Goal: Transaction & Acquisition: Subscribe to service/newsletter

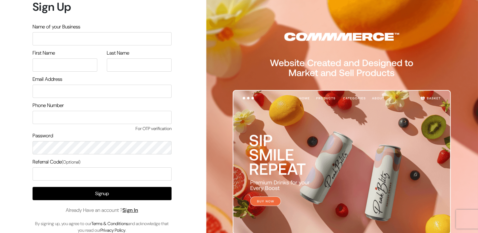
click at [60, 39] on input "text" at bounding box center [102, 38] width 139 height 13
type input "b"
click at [49, 64] on input "text" at bounding box center [65, 64] width 65 height 13
type input "Vaidani"
type input "[PERSON_NAME]"
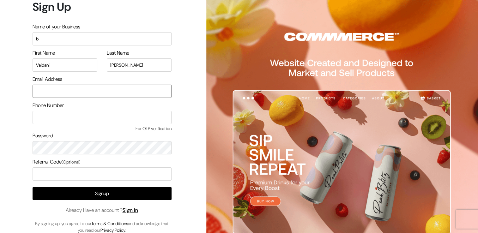
type input "[EMAIL_ADDRESS][DOMAIN_NAME]"
type input "7330628799"
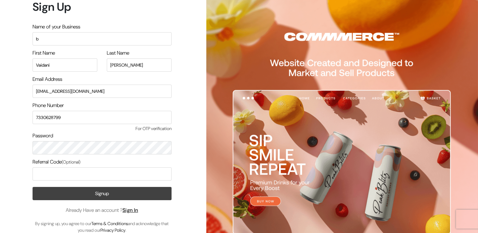
click at [92, 195] on button "Signup" at bounding box center [102, 193] width 139 height 13
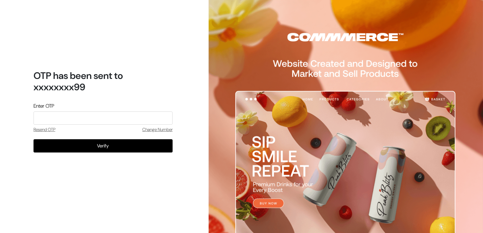
click at [93, 119] on input "tel" at bounding box center [102, 117] width 139 height 13
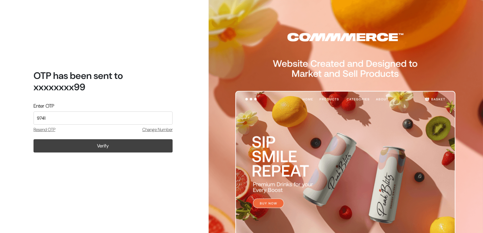
type input "9741"
click at [88, 147] on button "Verify" at bounding box center [102, 145] width 139 height 13
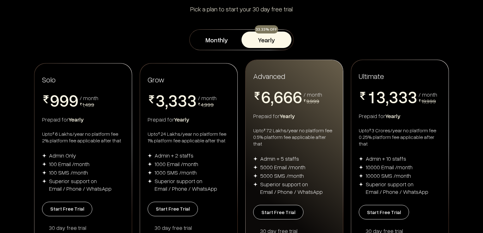
scroll to position [65, 0]
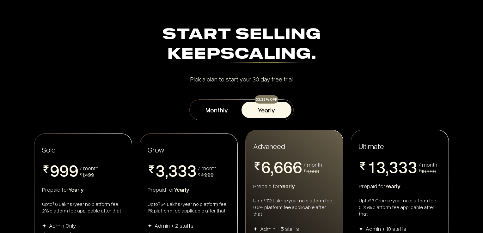
click at [233, 80] on div "Pick a plan to start your 30 day free trial" at bounding box center [241, 79] width 409 height 6
click at [217, 105] on button "Monthly" at bounding box center [216, 110] width 50 height 16
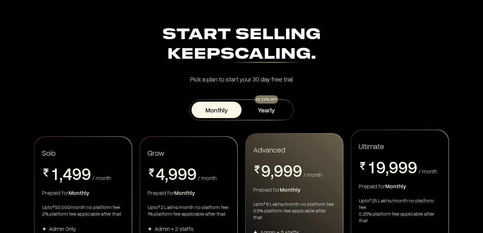
click at [256, 79] on div "Pick a plan to start your 30 day free trial" at bounding box center [241, 79] width 409 height 6
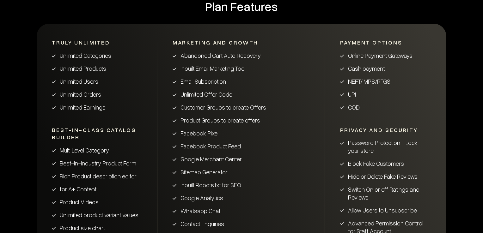
scroll to position [358, 0]
